Goal: Task Accomplishment & Management: Use online tool/utility

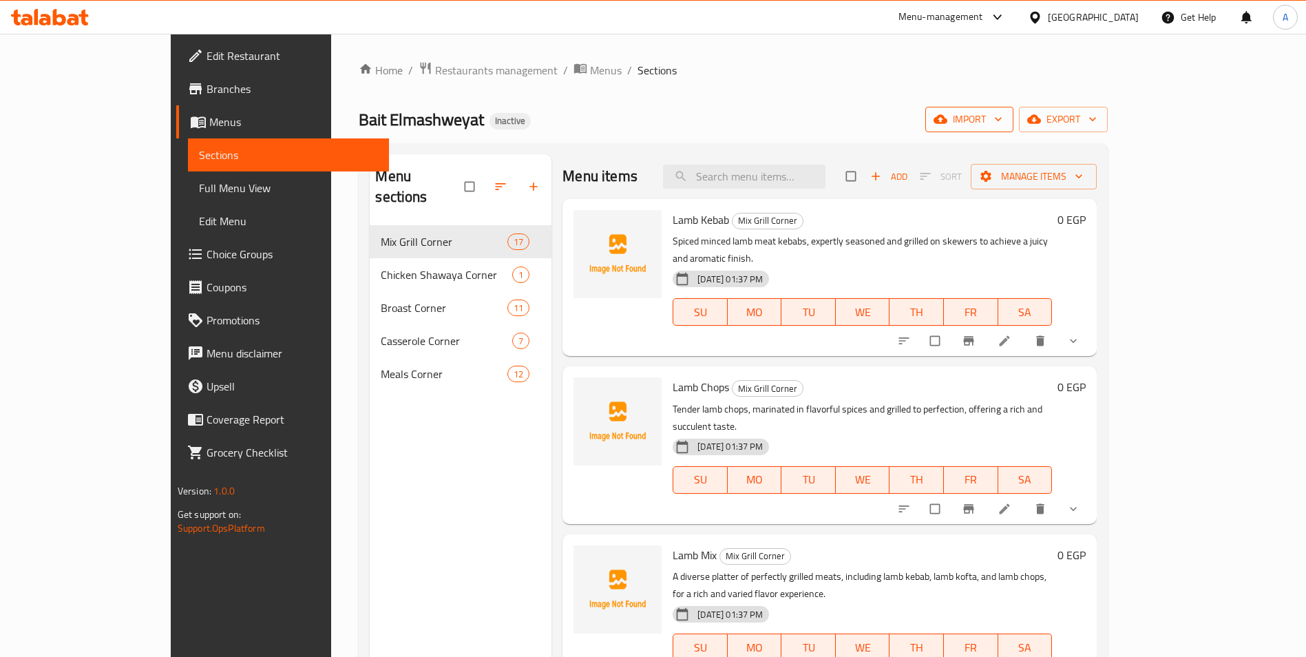
click at [947, 122] on icon "button" at bounding box center [941, 119] width 14 height 9
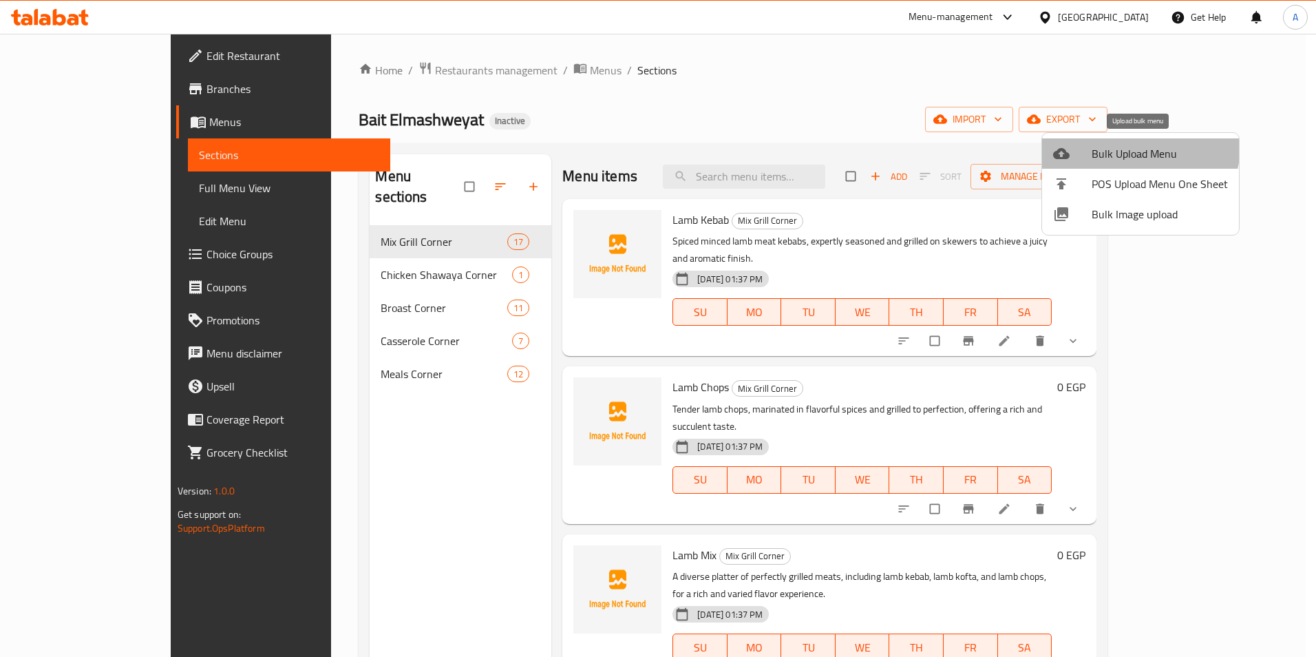
click at [1106, 139] on li "Bulk Upload Menu" at bounding box center [1140, 153] width 197 height 30
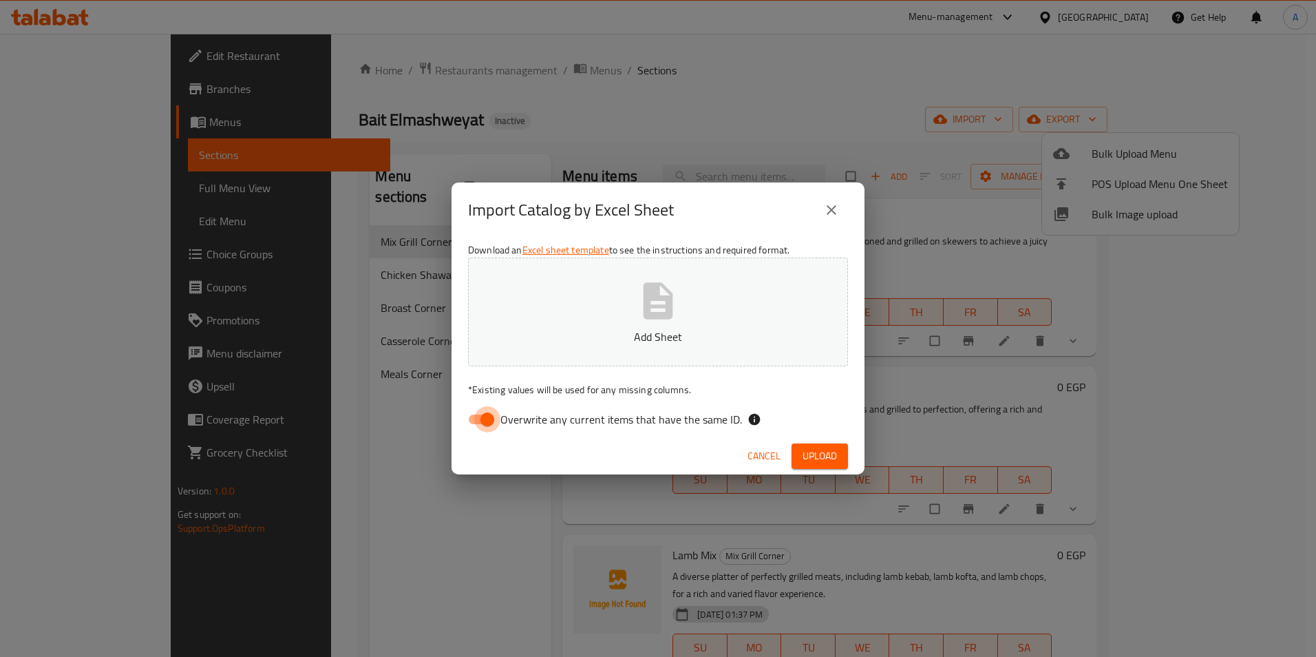
drag, startPoint x: 482, startPoint y: 406, endPoint x: 788, endPoint y: 285, distance: 329.5
click at [483, 406] on input "Overwrite any current items that have the same ID." at bounding box center [487, 419] width 78 height 26
checkbox input "false"
click at [810, 448] on span "Upload" at bounding box center [820, 456] width 34 height 17
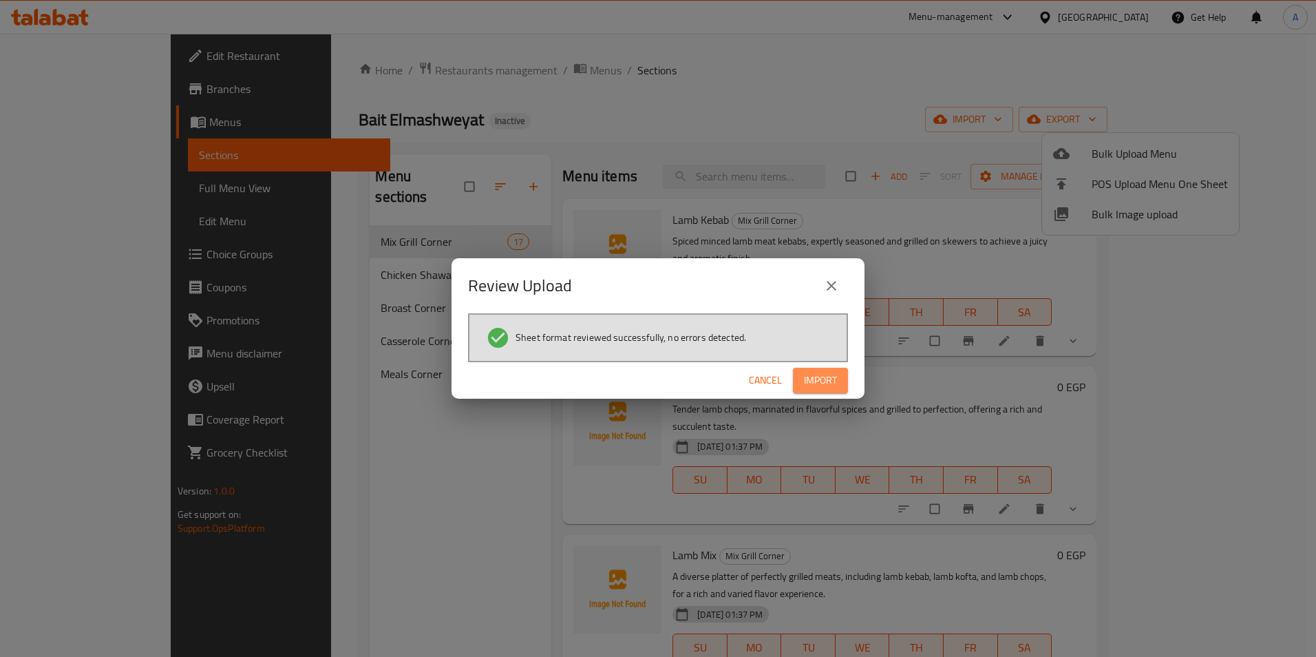
drag, startPoint x: 837, startPoint y: 385, endPoint x: 838, endPoint y: 377, distance: 7.7
click at [837, 380] on span "Import" at bounding box center [820, 380] width 33 height 17
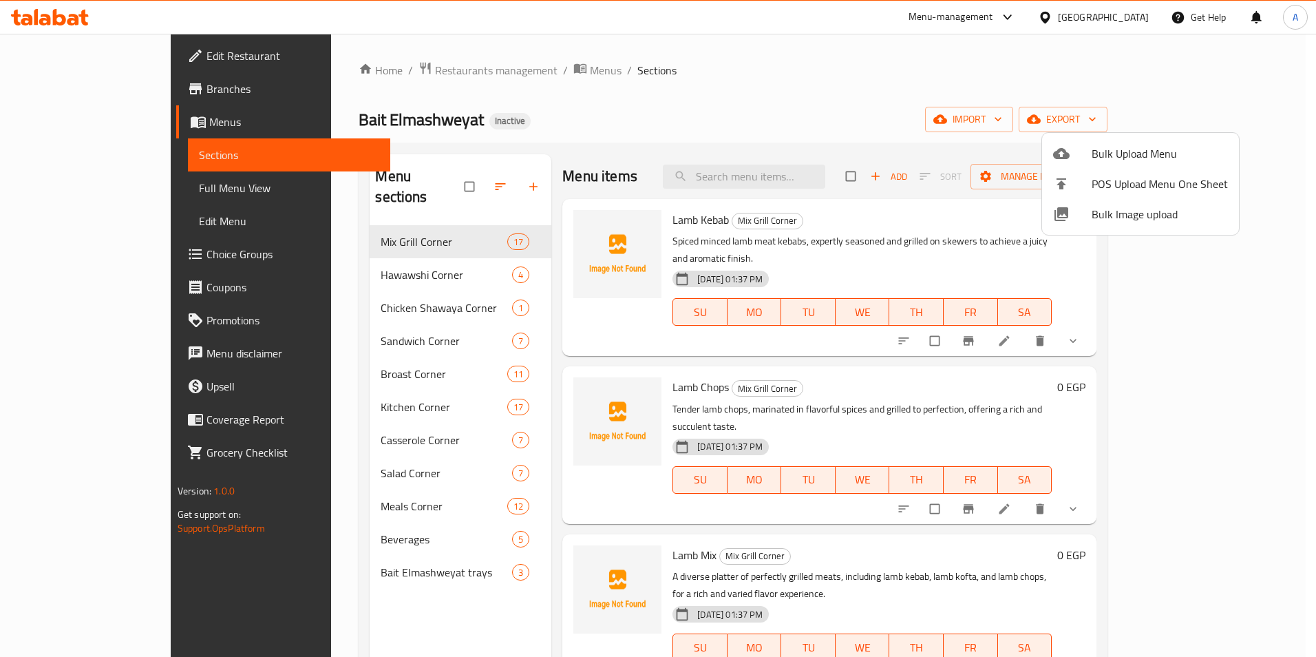
click at [107, 189] on div at bounding box center [658, 328] width 1316 height 657
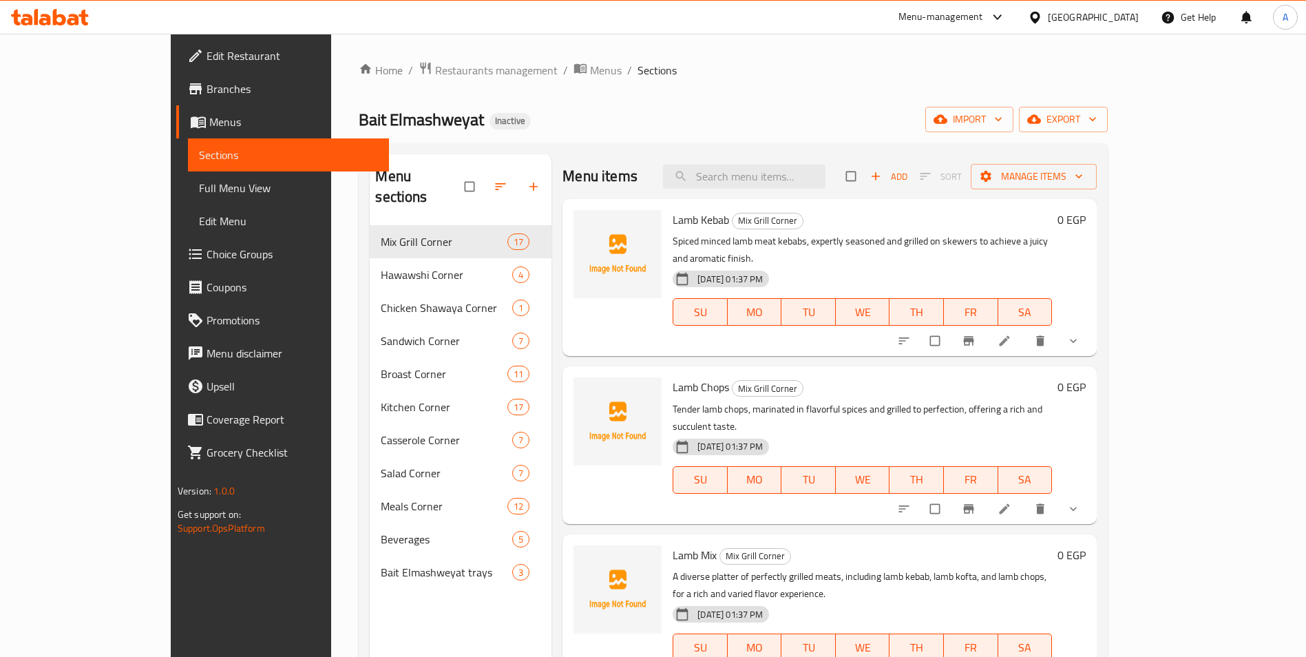
click at [199, 189] on span "Full Menu View" at bounding box center [288, 188] width 179 height 17
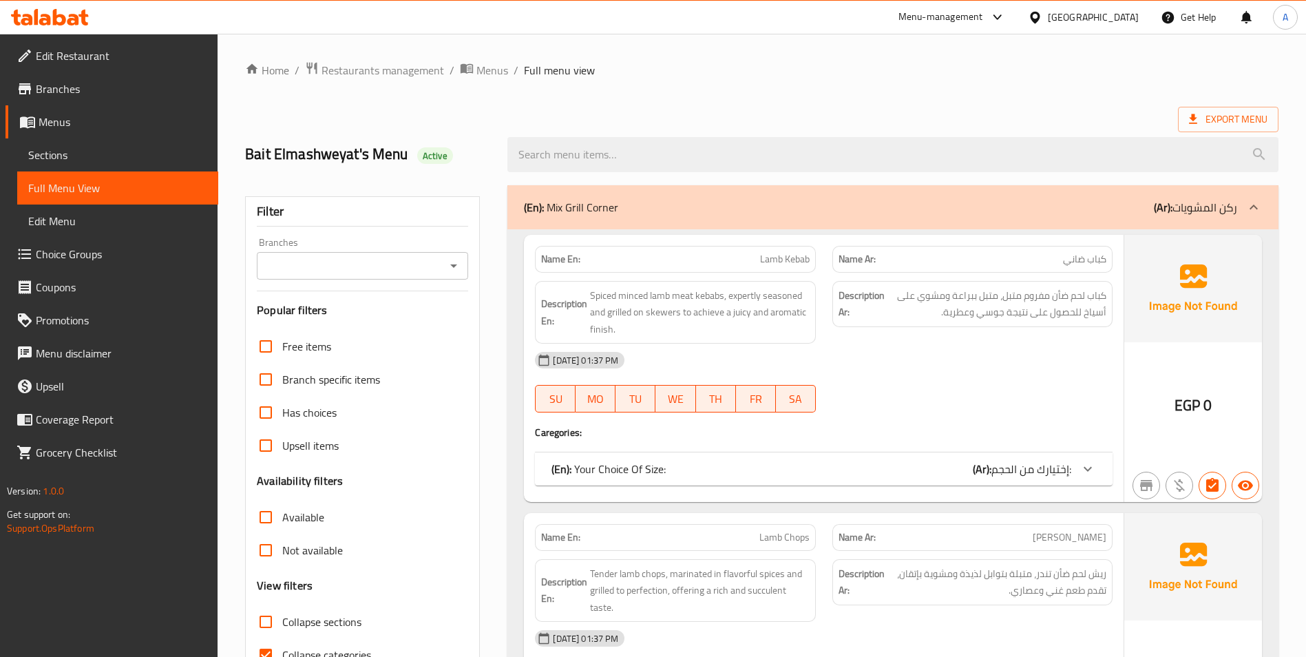
scroll to position [275, 0]
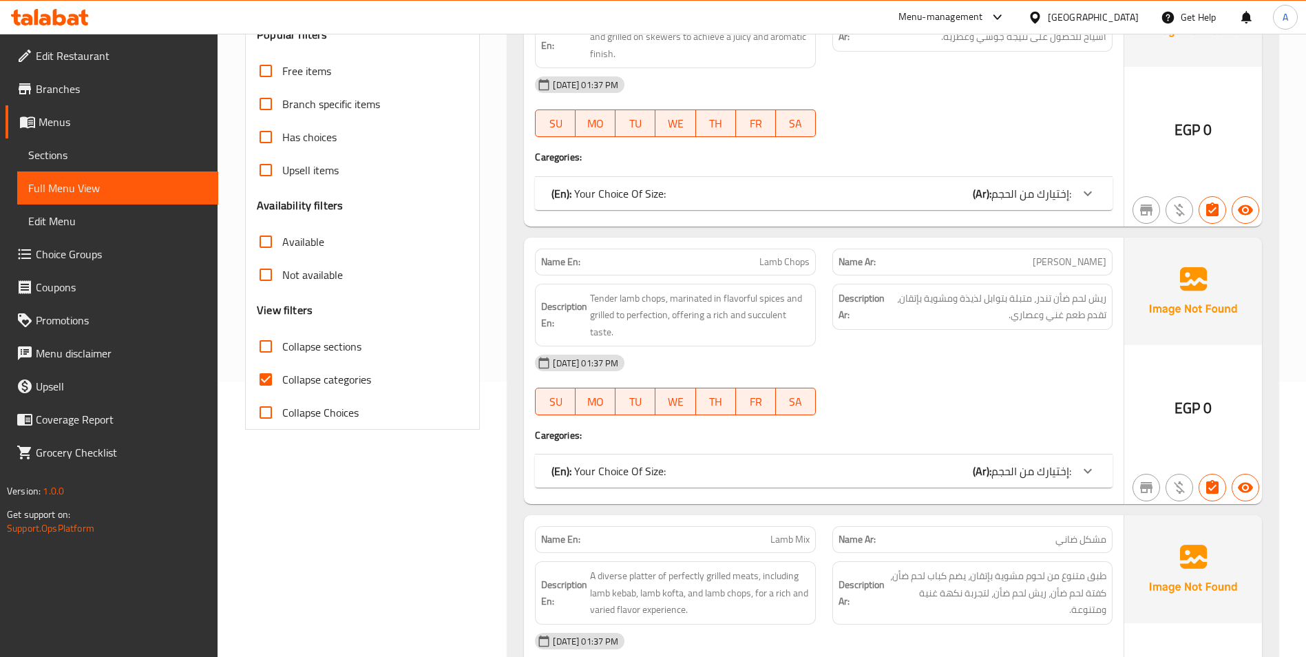
click at [266, 332] on input "Collapse sections" at bounding box center [265, 346] width 33 height 33
checkbox input "true"
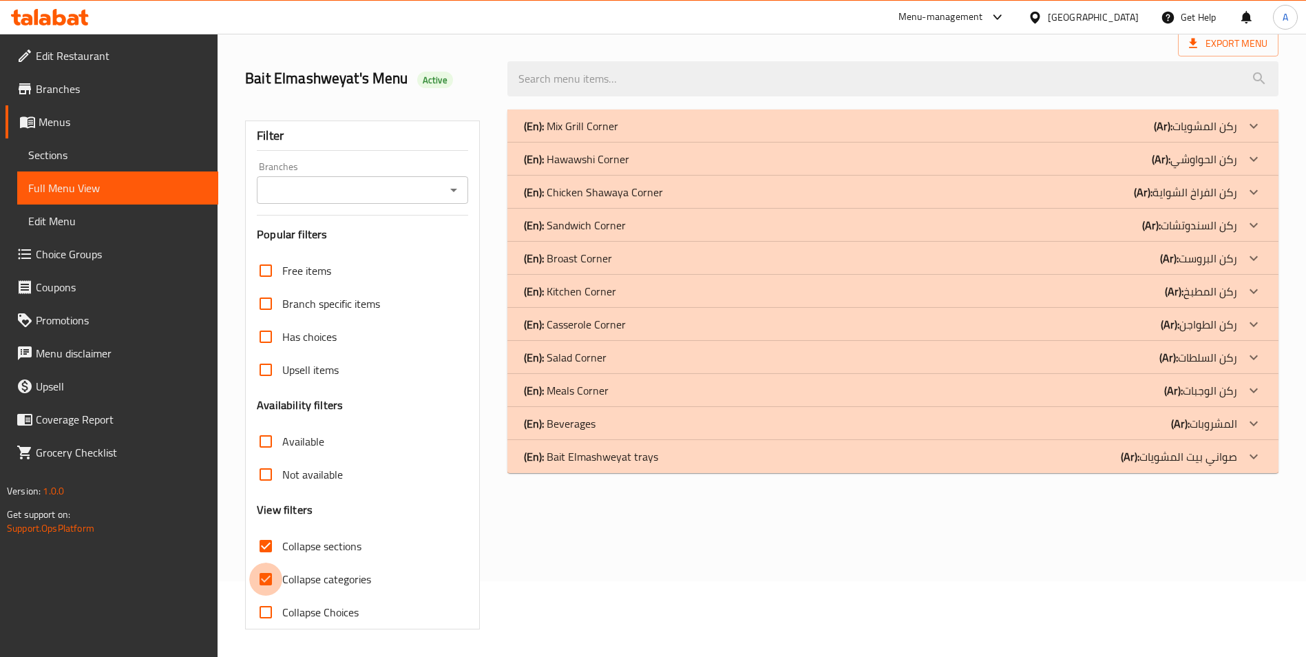
click at [277, 379] on div "Free items Branch specific items Has choices Upsell items Availability filters …" at bounding box center [362, 441] width 211 height 375
click at [630, 525] on div "(En): Mix Grill Corner (Ar): ركن المشويات Name En: Lamb Kebab Name Ar: كباب ضان…" at bounding box center [893, 369] width 788 height 536
click at [624, 167] on p "(En): Hawawshi Corner" at bounding box center [576, 159] width 105 height 17
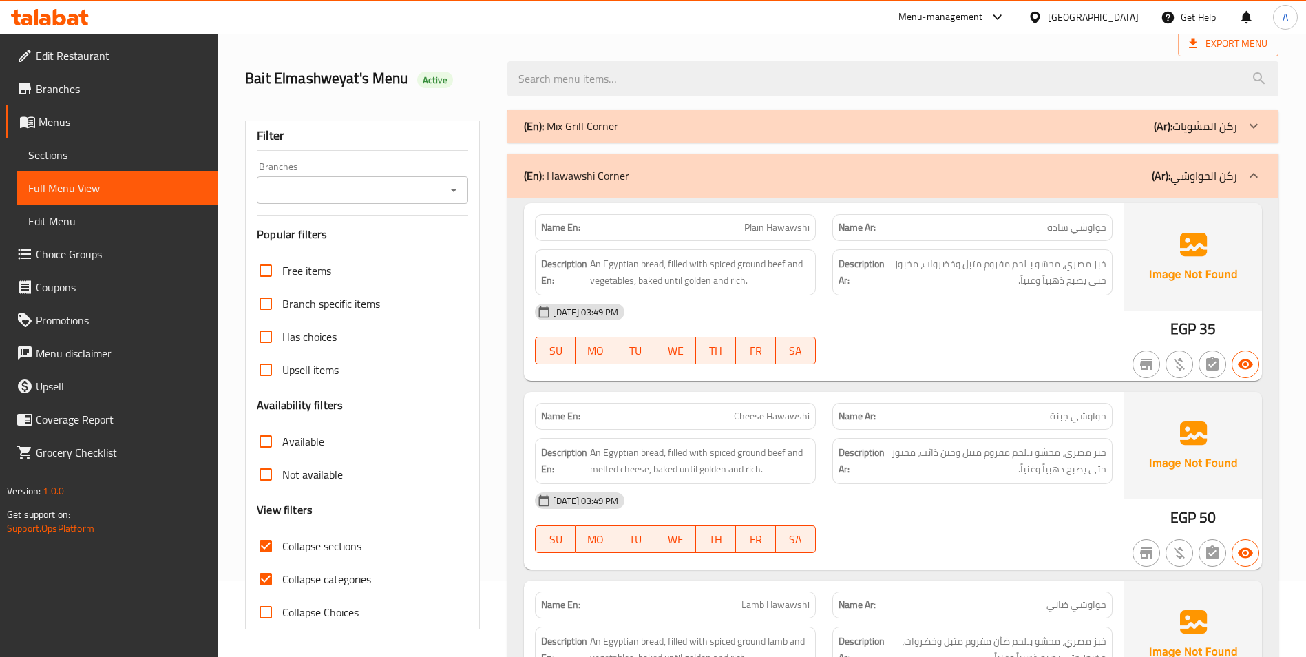
click at [1069, 324] on div "[DATE] 03:49 PM" at bounding box center [824, 311] width 594 height 33
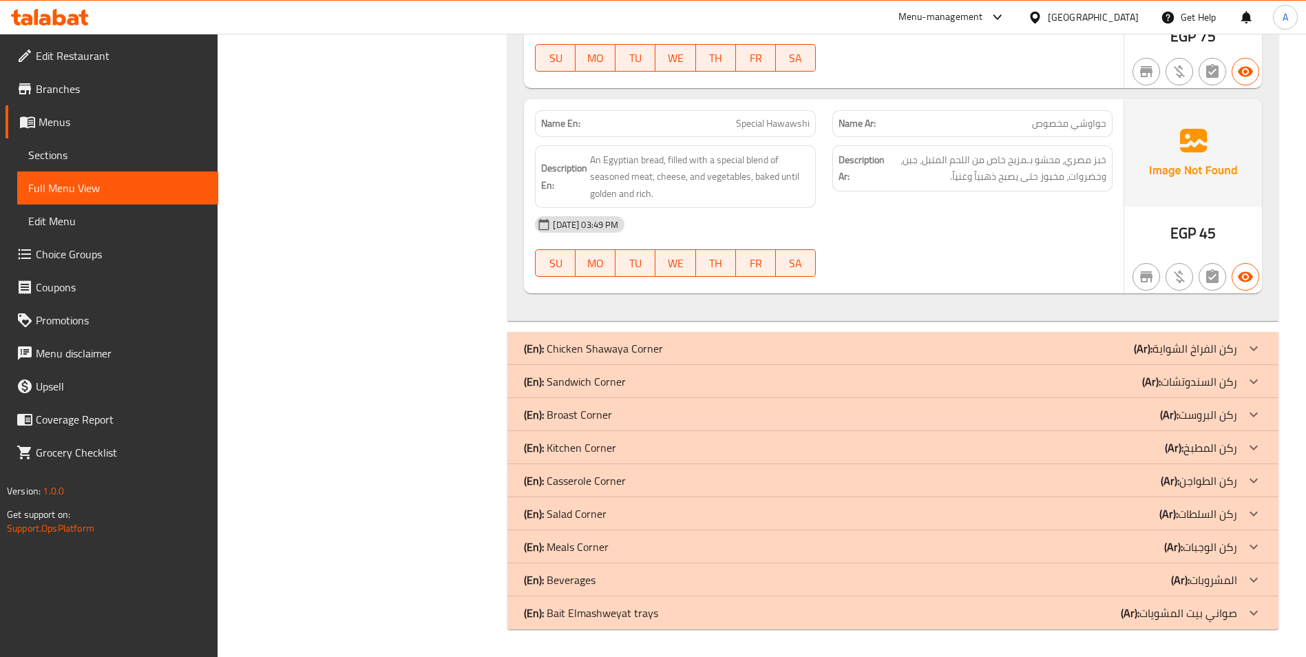
click at [699, 403] on div "(En): Broast Corner (Ar): ركن البروست" at bounding box center [892, 414] width 771 height 33
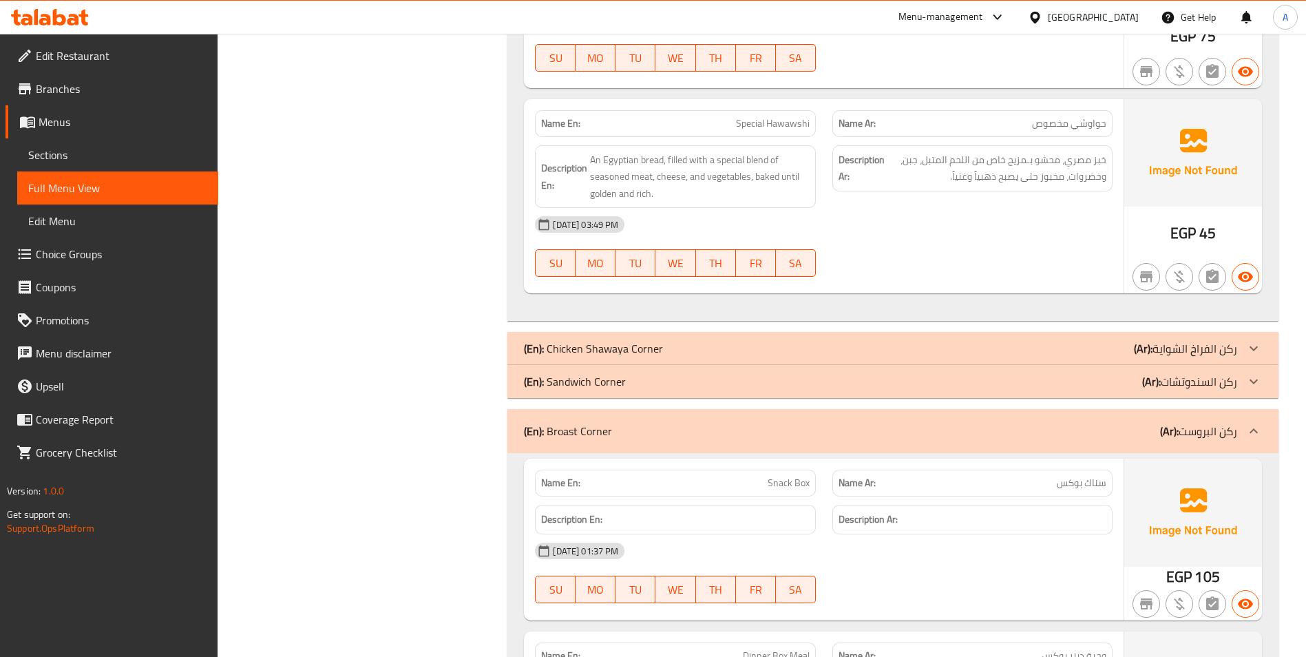
click at [699, 415] on div "(En): Broast Corner (Ar): ركن البروست" at bounding box center [892, 431] width 771 height 44
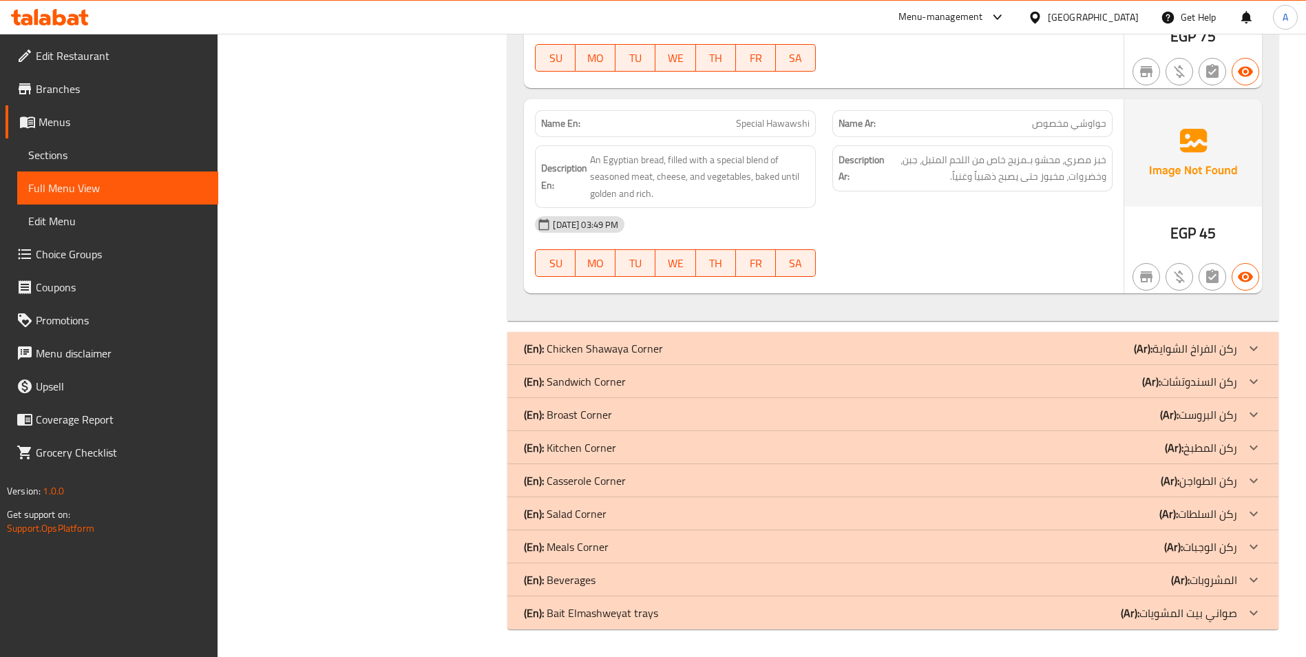
click at [697, 392] on div "(En): Sandwich Corner (Ar): ركن السندوتشات" at bounding box center [892, 381] width 771 height 33
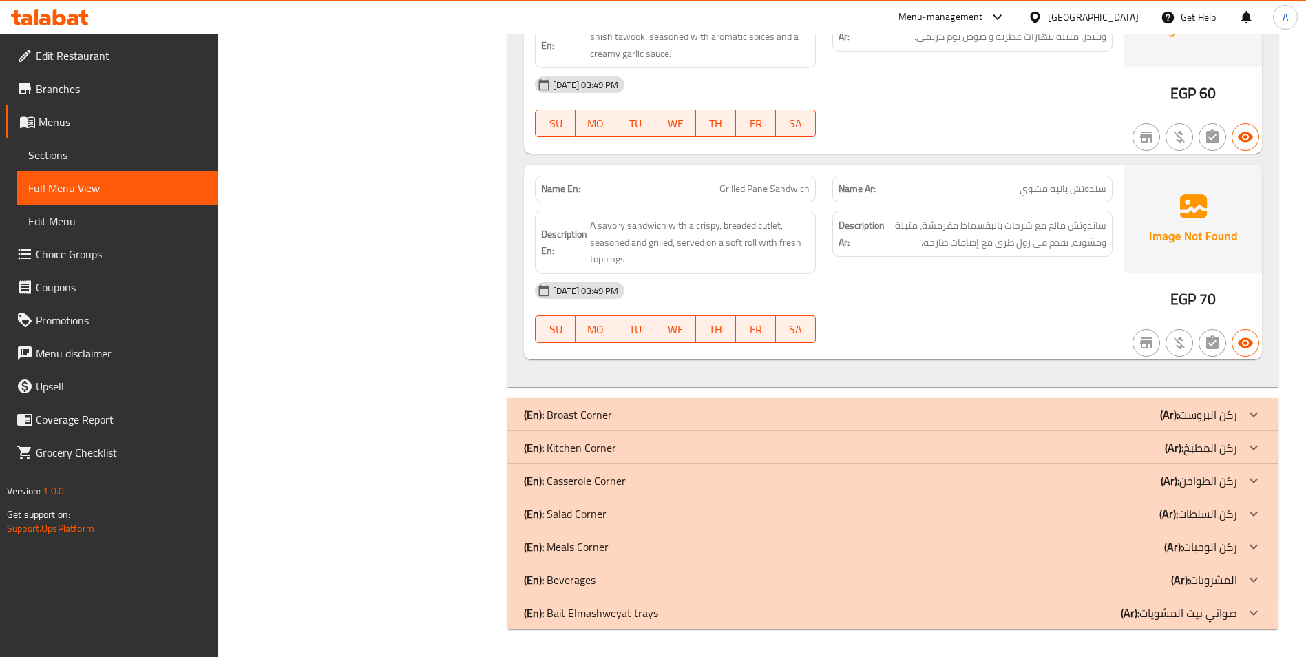
drag, startPoint x: 737, startPoint y: 442, endPoint x: 681, endPoint y: 440, distance: 55.8
click at [737, 442] on div "(En): Kitchen Corner (Ar): ركن المطبخ" at bounding box center [880, 447] width 713 height 17
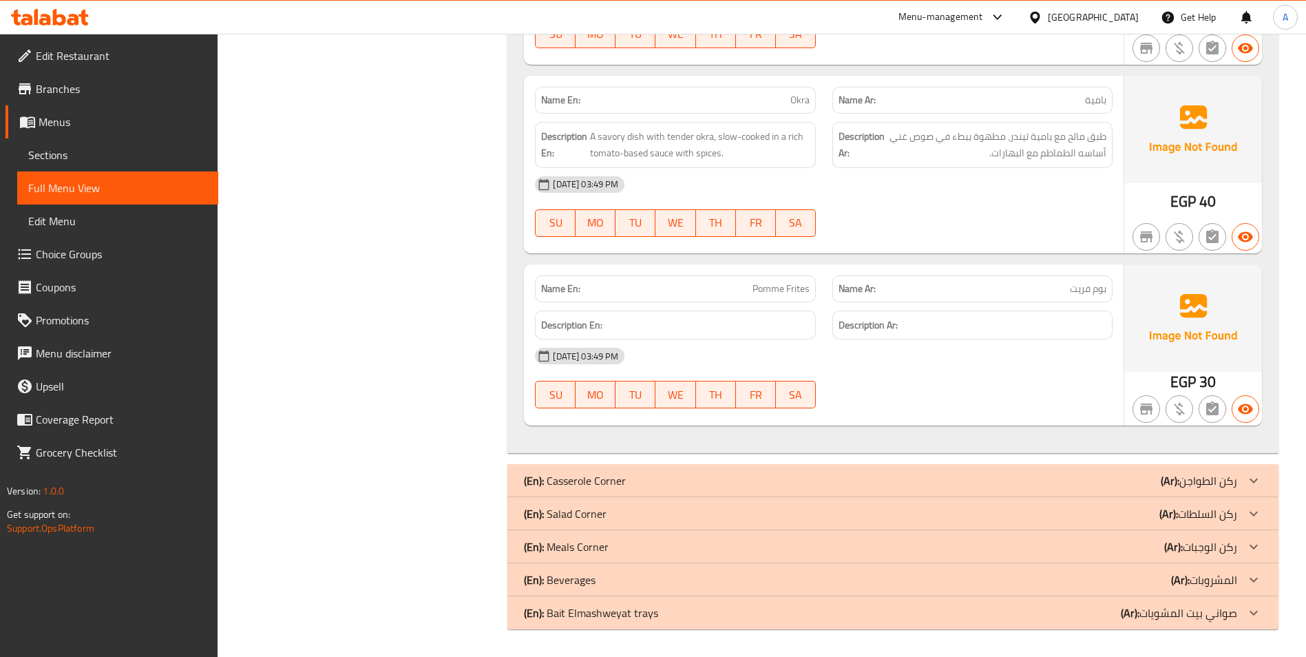
click at [629, 517] on div "(En): Salad Corner (Ar): ركن السلطات" at bounding box center [880, 513] width 713 height 17
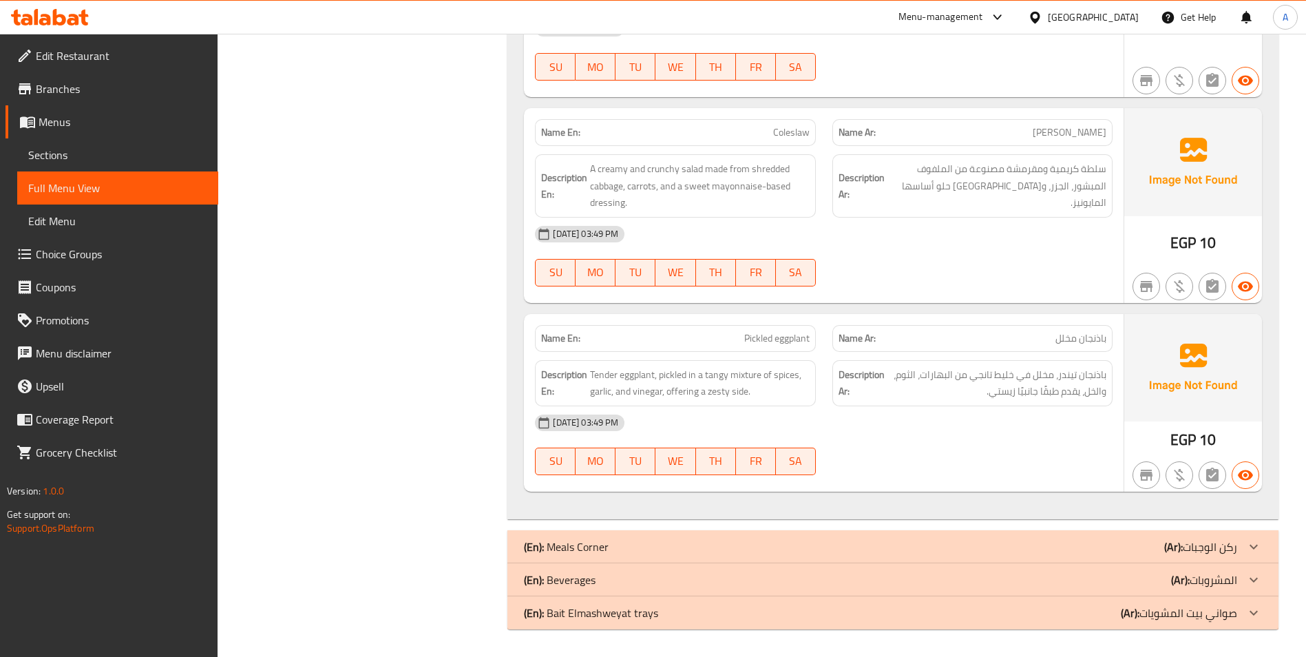
click at [616, 564] on div "(En): Beverages (Ar): المشروبات" at bounding box center [892, 579] width 771 height 33
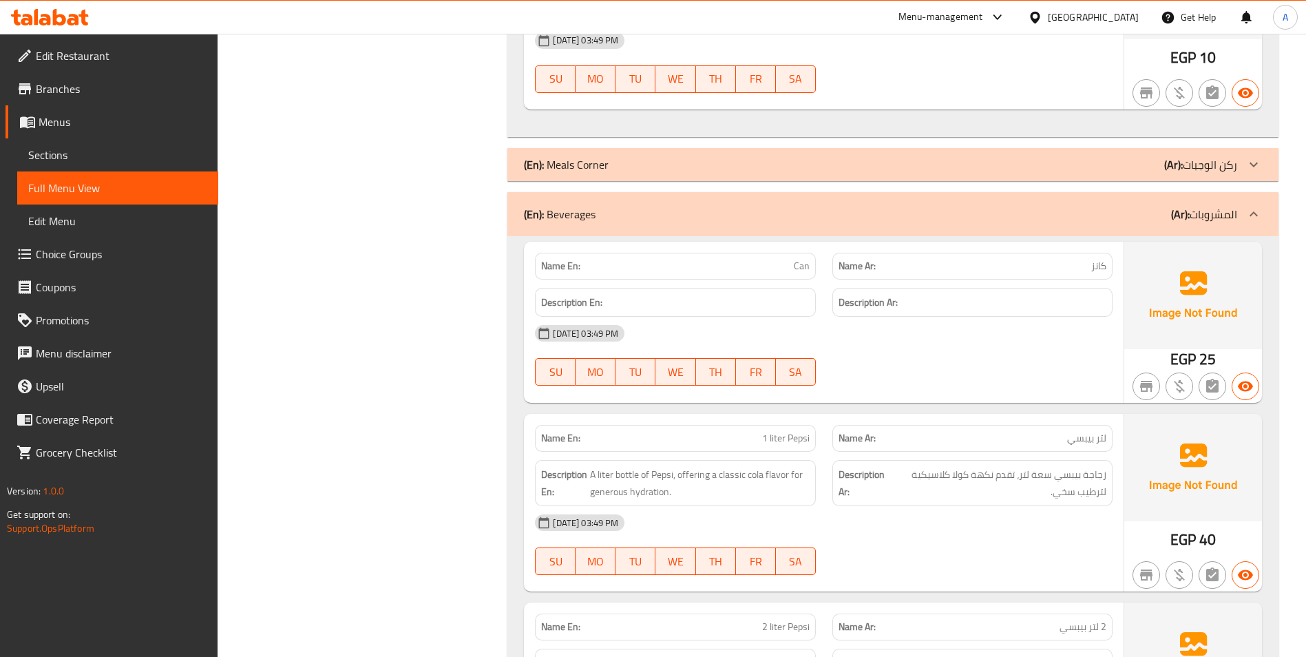
scroll to position [7398, 0]
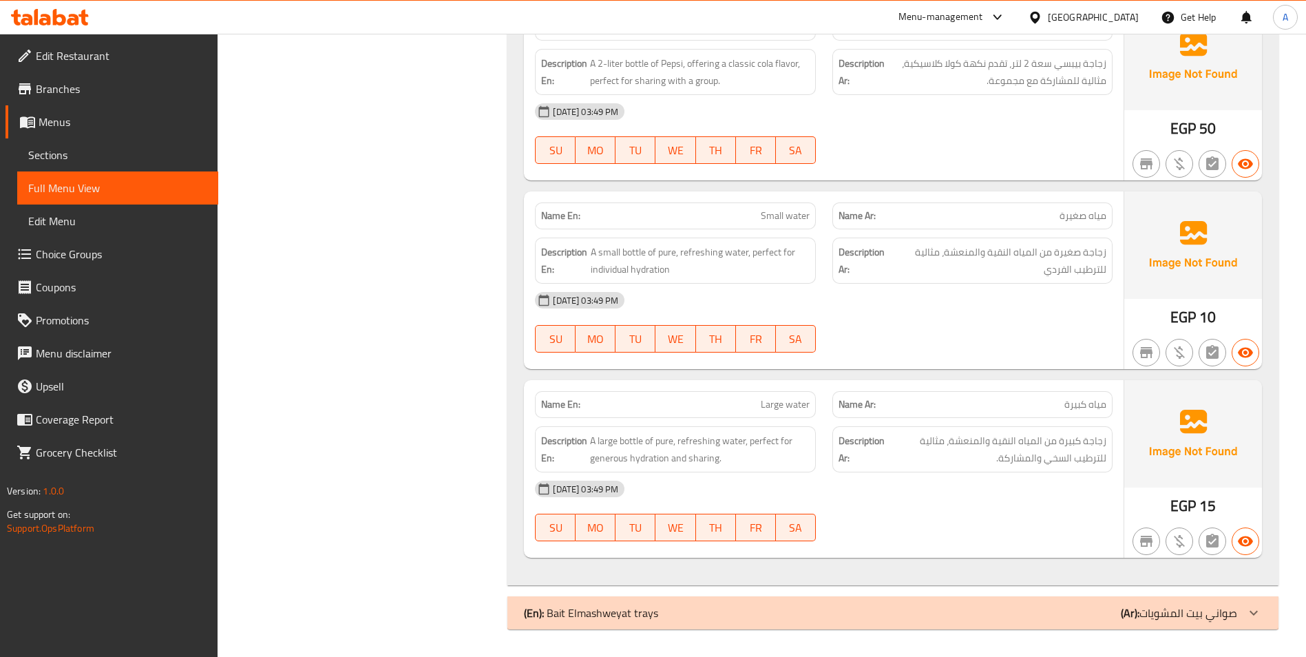
click at [691, 604] on div "(En): Bait Elmashweyat trays (Ar): صواني بيت المشويات" at bounding box center [892, 612] width 771 height 33
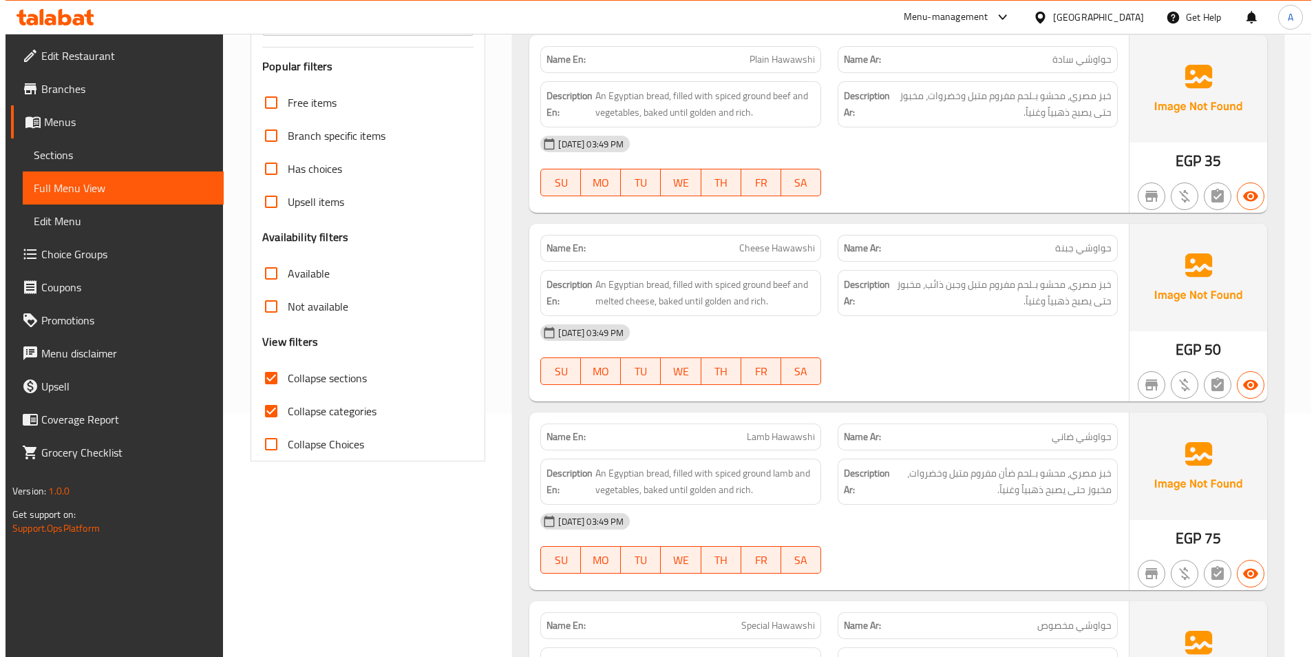
scroll to position [0, 0]
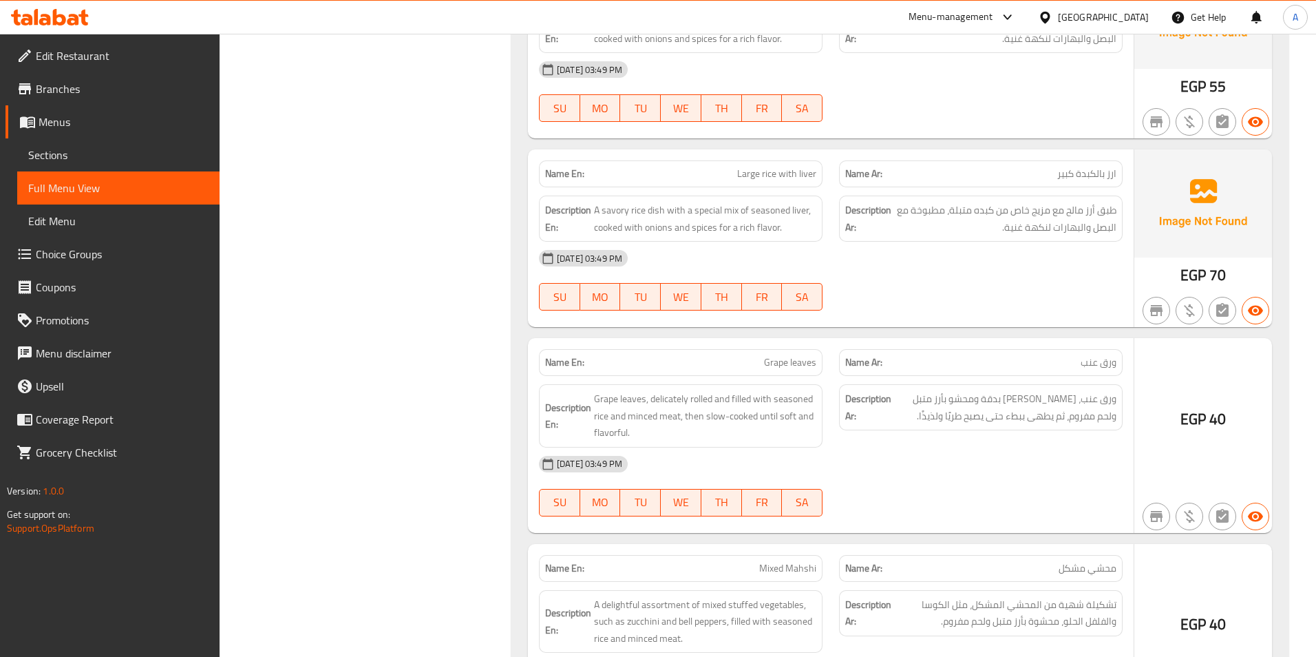
click at [431, 215] on div "Filter Branches Branches Popular filters Free items Branch specific items Has c…" at bounding box center [371, 560] width 264 height 9061
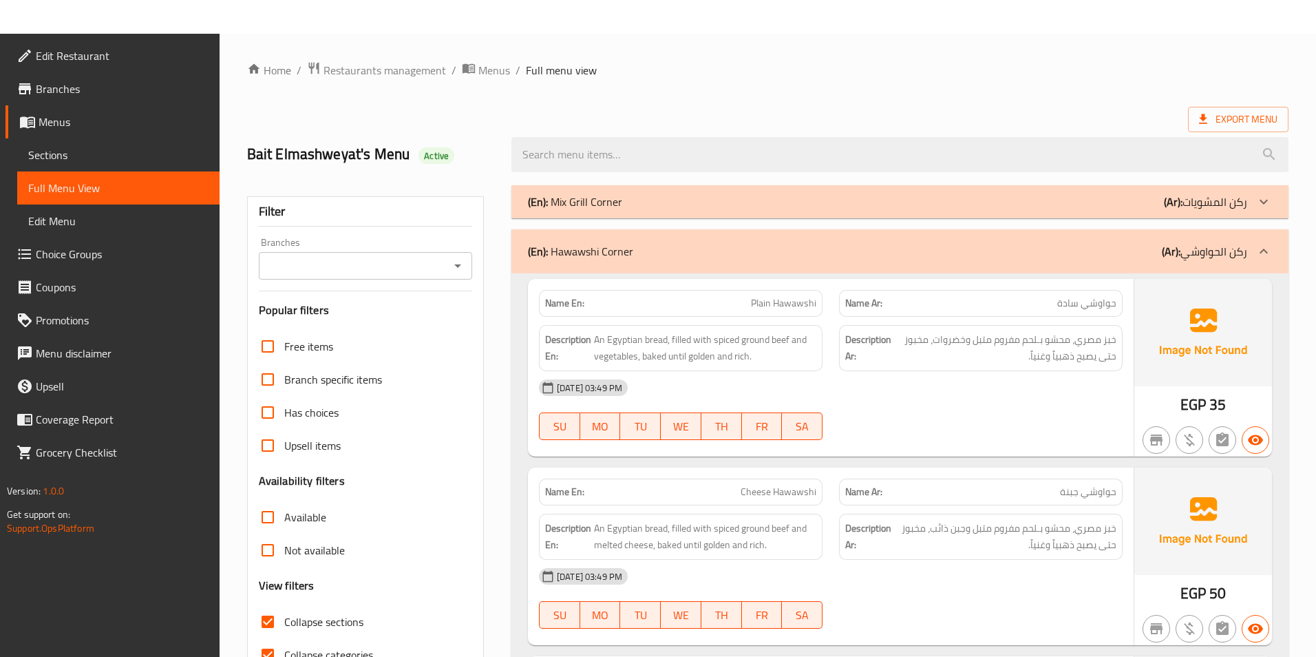
scroll to position [344, 0]
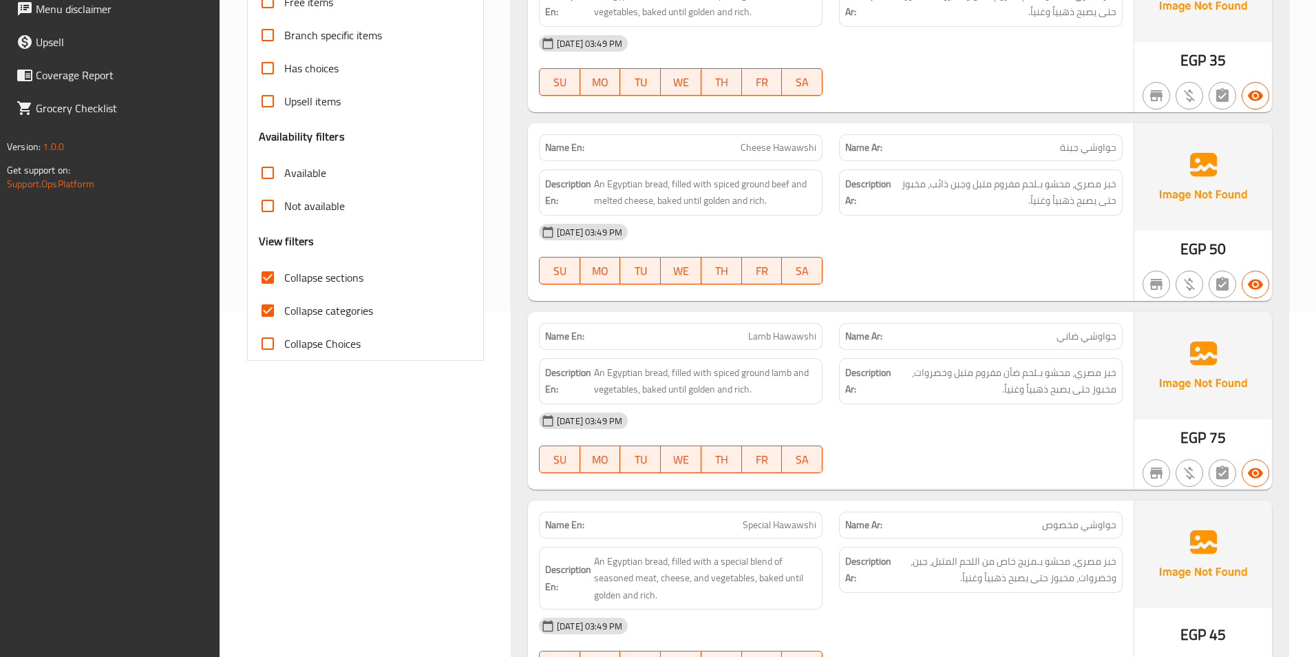
click at [269, 311] on input "Collapse categories" at bounding box center [267, 310] width 33 height 33
checkbox input "false"
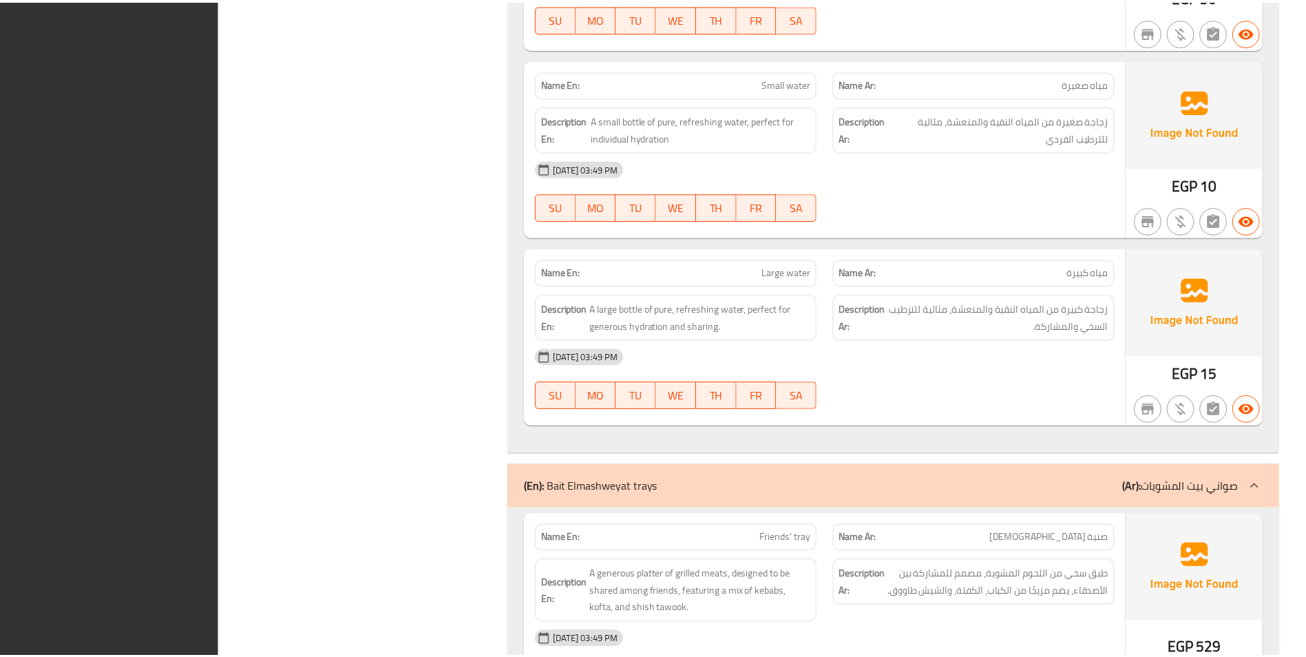
scroll to position [8795, 0]
